Goal: Navigation & Orientation: Find specific page/section

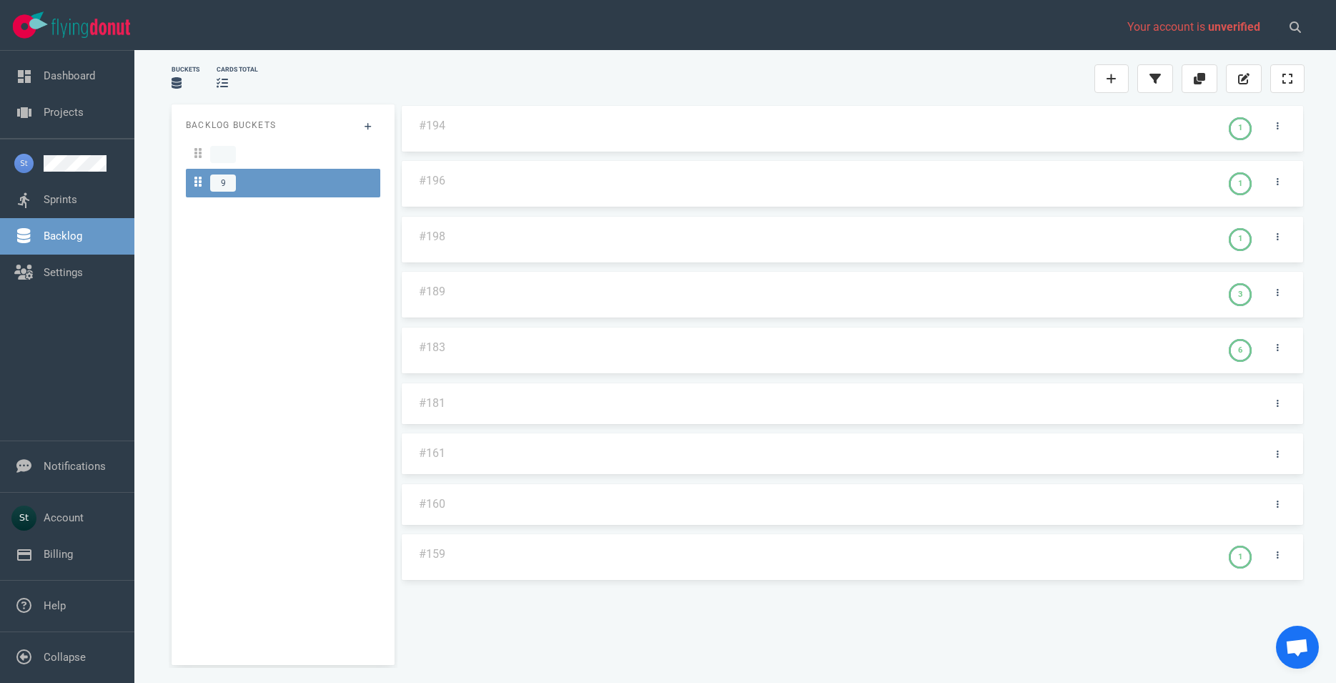
click at [274, 172] on link "9" at bounding box center [283, 183] width 194 height 29
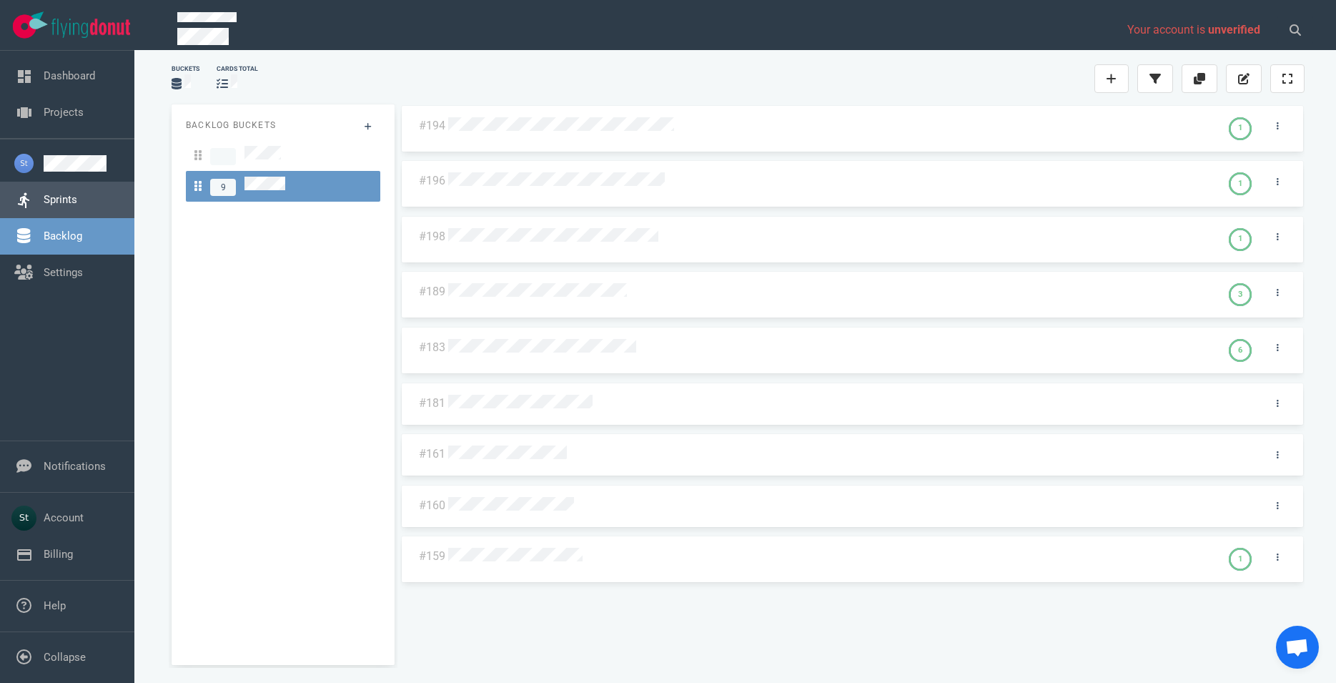
click at [71, 206] on link "Sprints" at bounding box center [61, 199] width 34 height 13
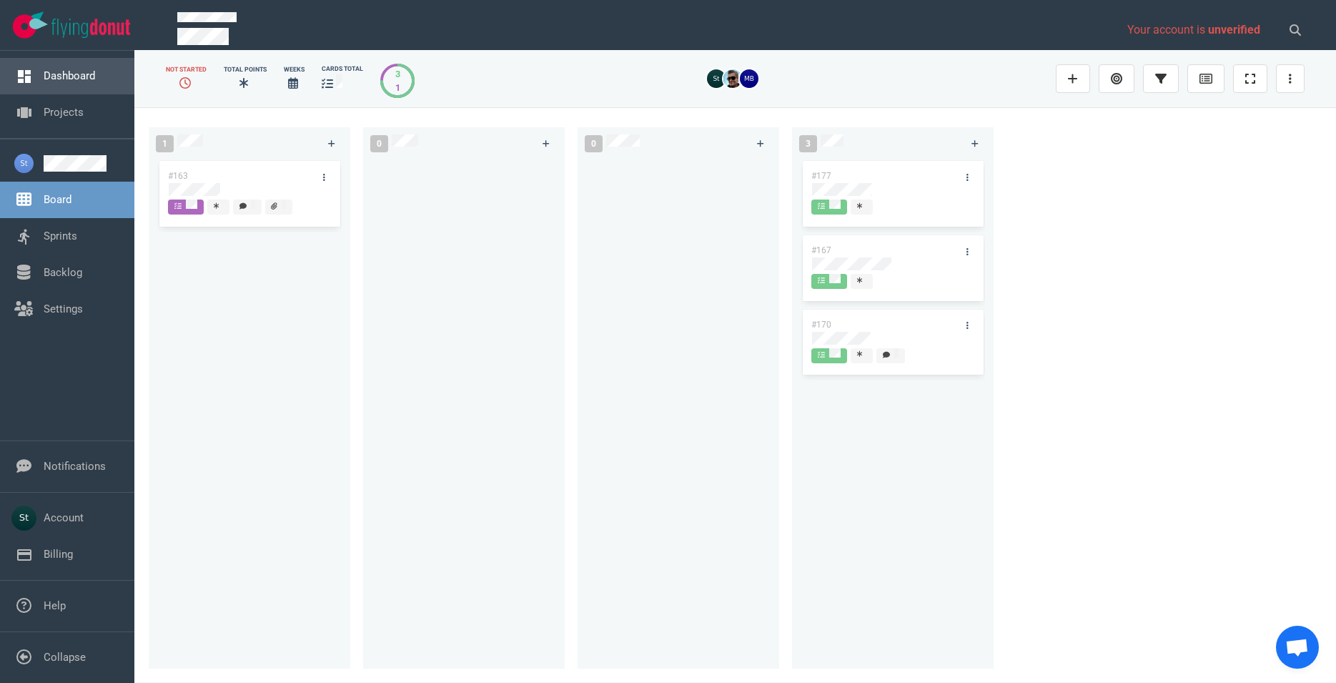
click at [46, 82] on link "Dashboard" at bounding box center [69, 75] width 51 height 13
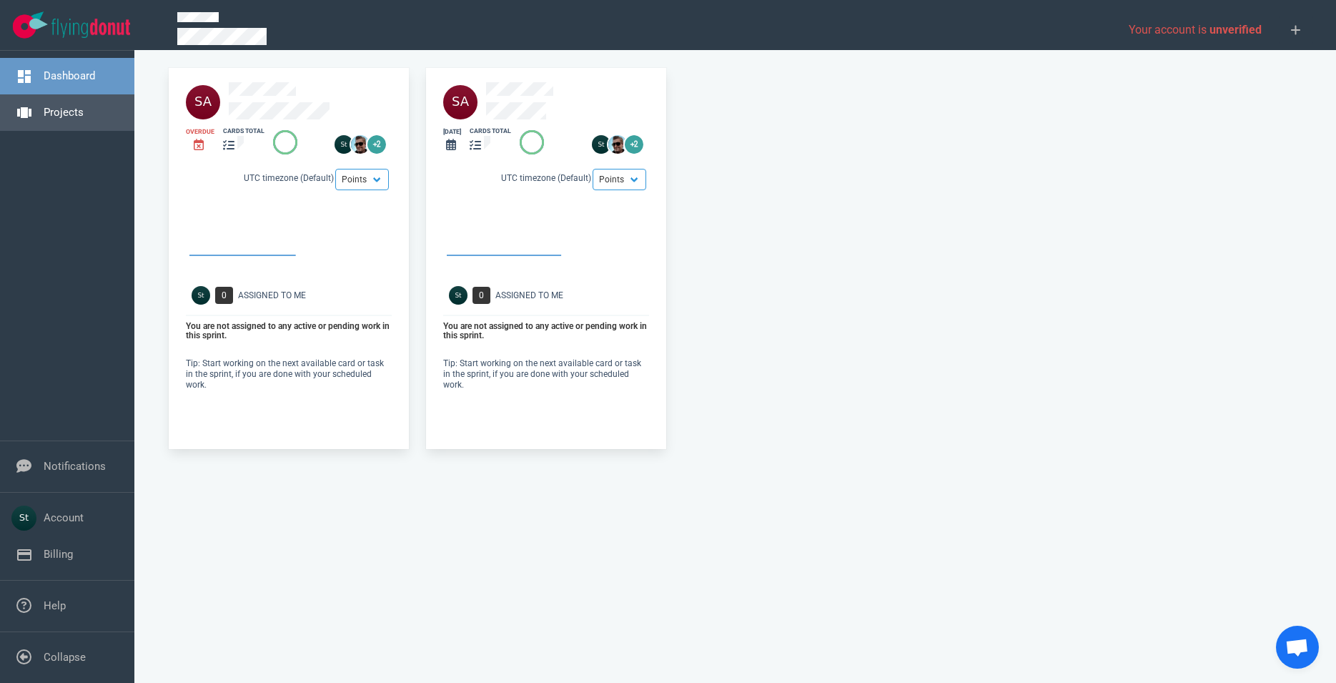
click at [51, 106] on link "Projects" at bounding box center [64, 112] width 40 height 13
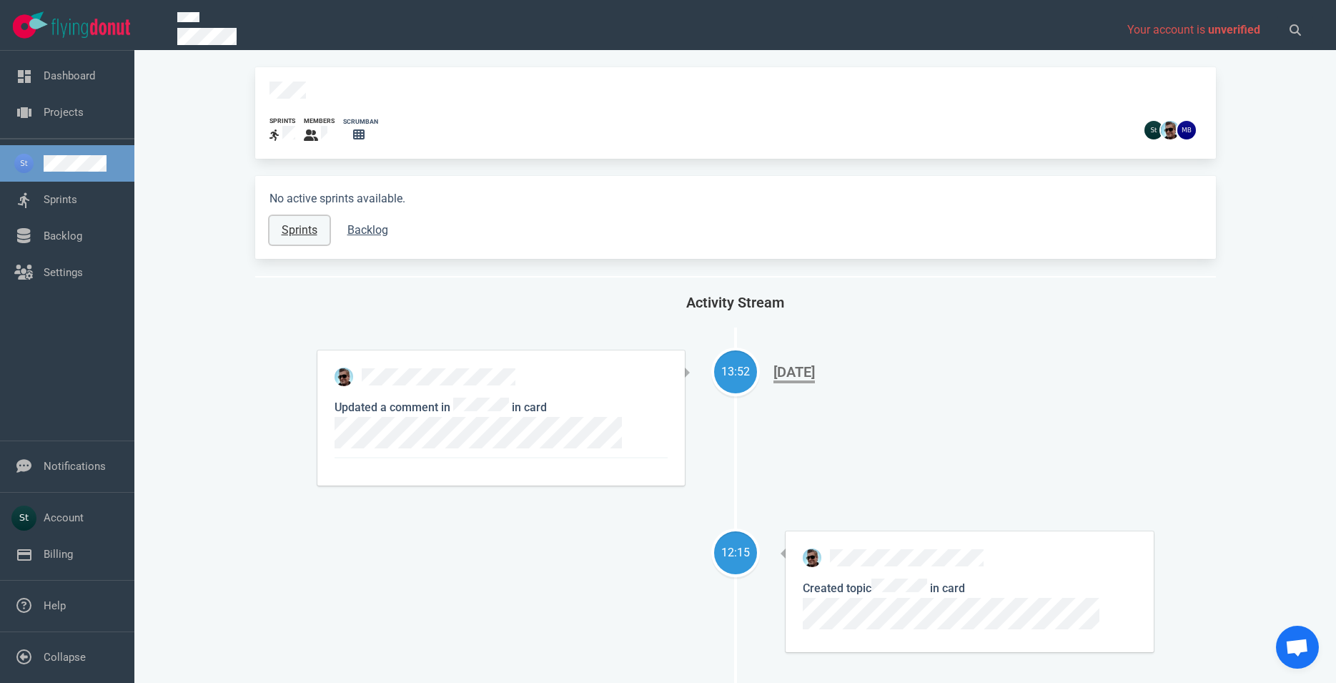
click at [287, 221] on link "Sprints" at bounding box center [299, 230] width 60 height 29
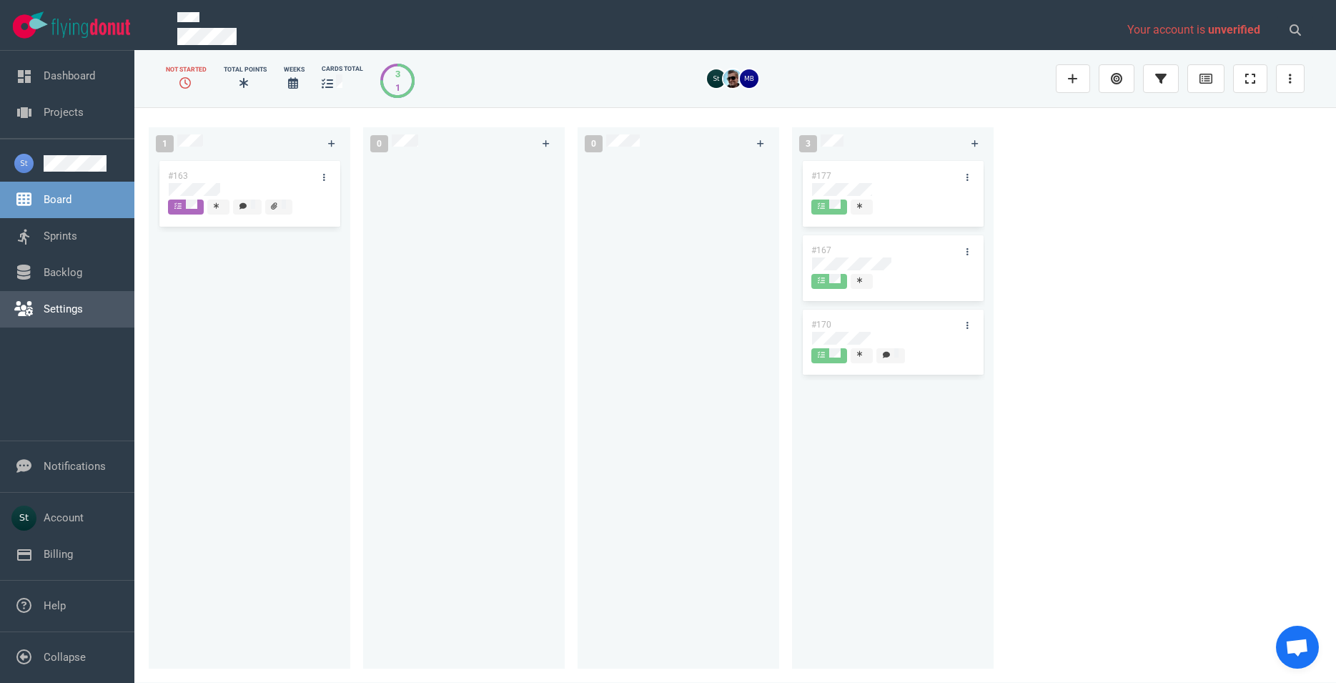
click at [62, 279] on link "Backlog" at bounding box center [63, 272] width 39 height 13
